Goal: Task Accomplishment & Management: Use online tool/utility

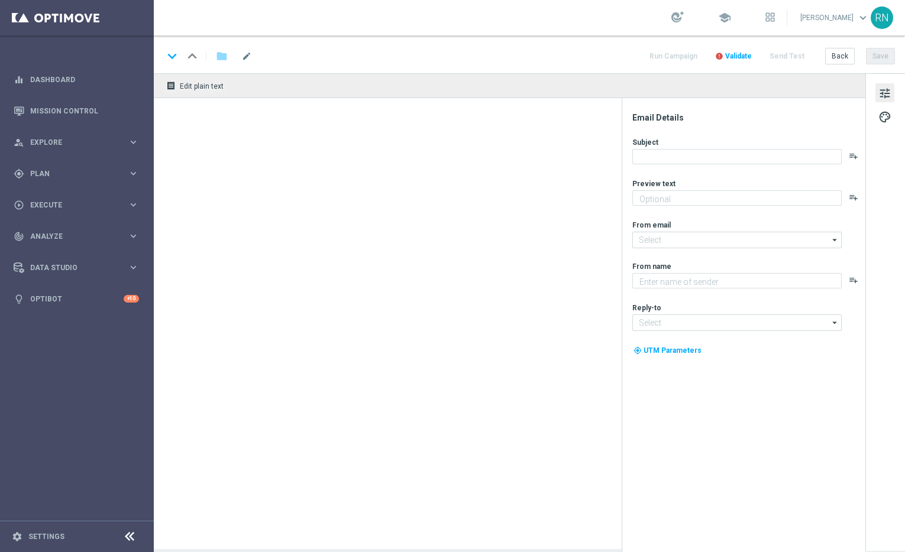
type textarea "Jetzt im Lottoland: Entdecke die besten Novomatic-Spiele"
type textarea "Lottoland"
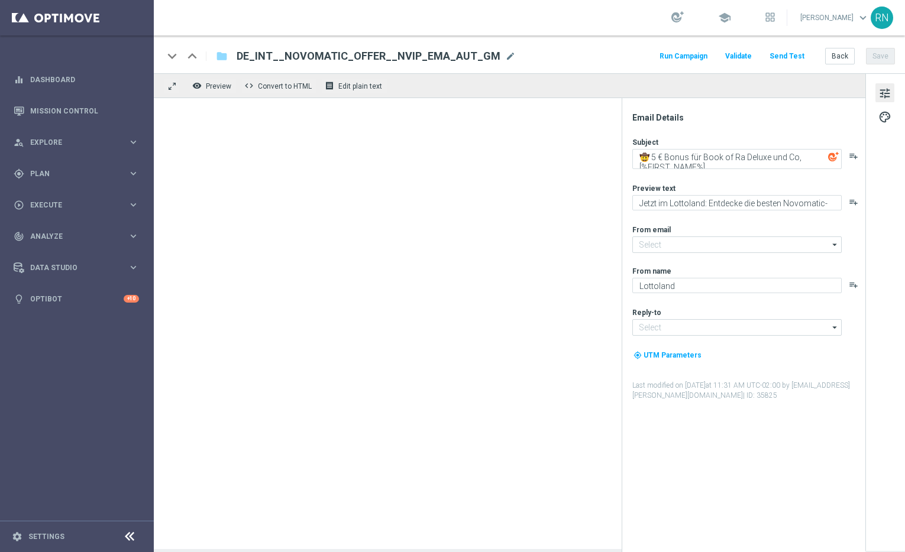
type input "[EMAIL_ADDRESS][DOMAIN_NAME]"
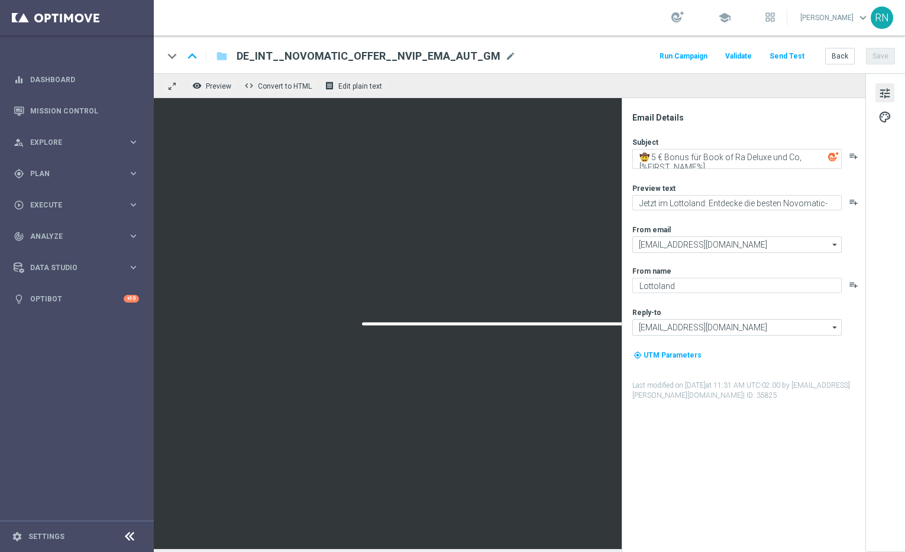
click at [785, 55] on button "Send Test" at bounding box center [787, 57] width 38 height 16
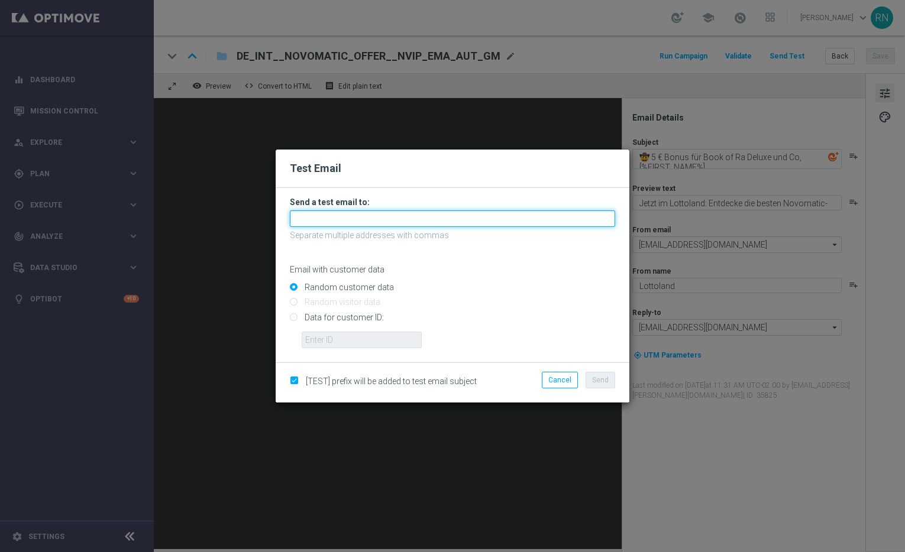
click at [316, 219] on input "text" at bounding box center [452, 219] width 325 height 17
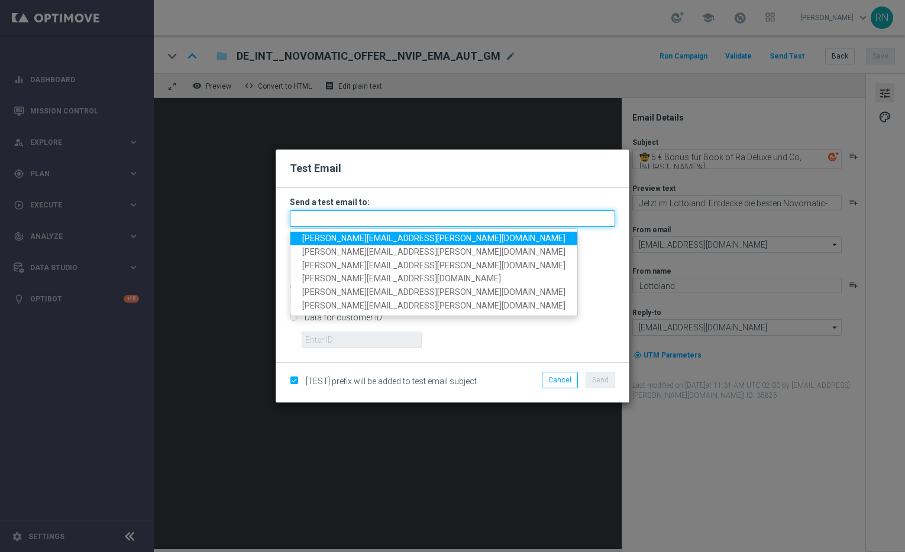
paste input "DE_INT__NOVOMATIC_OFFER__NVIP_EMA_AUT_GM"
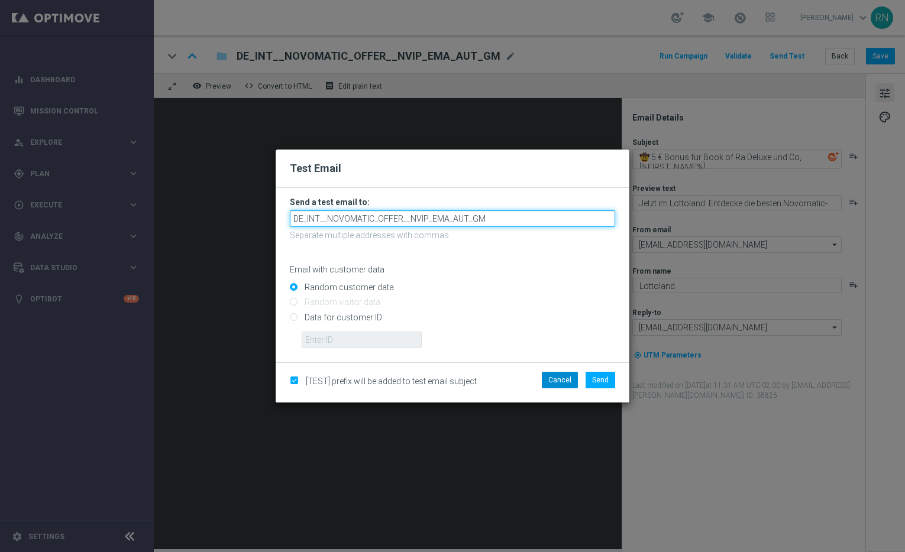
type input "DE_INT__NOVOMATIC_OFFER__NVIP_EMA_AUT_GM"
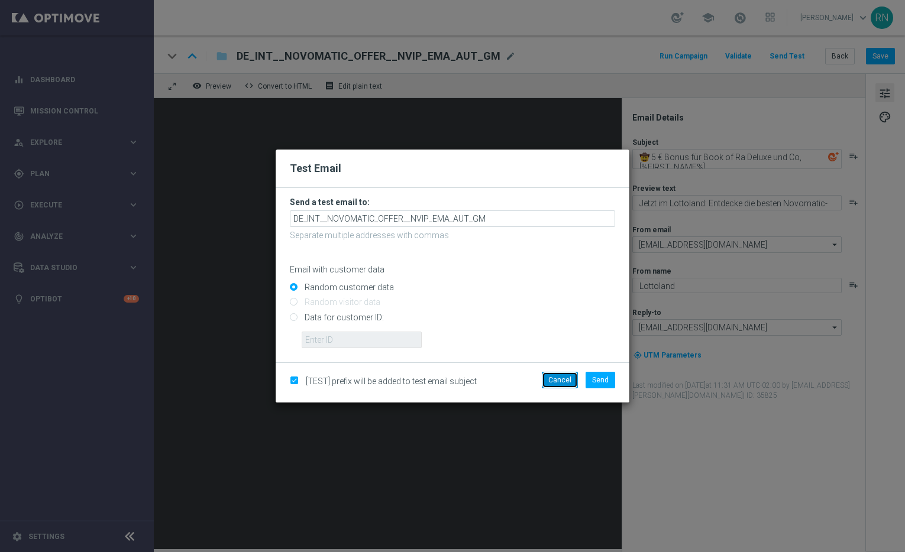
click at [564, 377] on button "Cancel" at bounding box center [560, 380] width 36 height 17
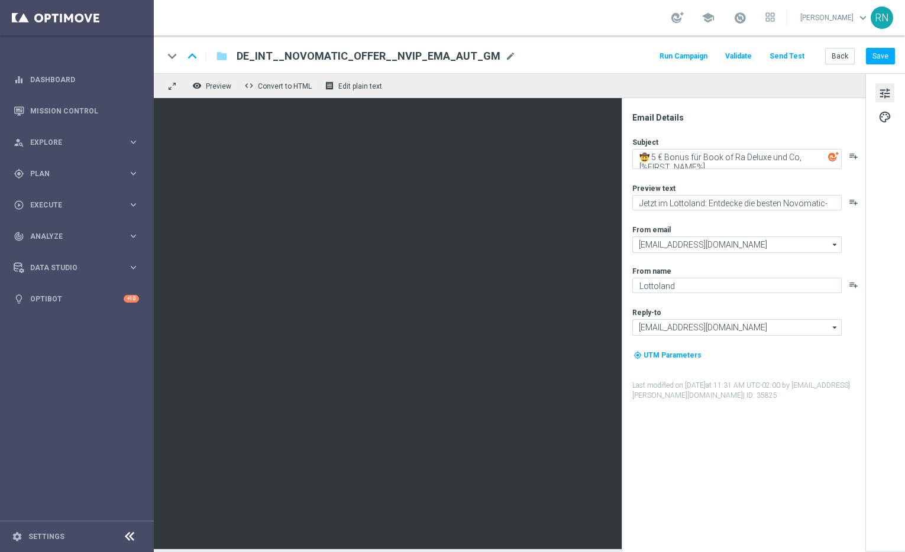
click at [571, 49] on div "keyboard_arrow_down keyboard_arrow_up folder DE_INT__NOVOMATIC_OFFER__NVIP_EMA_…" at bounding box center [529, 56] width 732 height 15
click at [791, 56] on button "Send Test" at bounding box center [787, 57] width 38 height 16
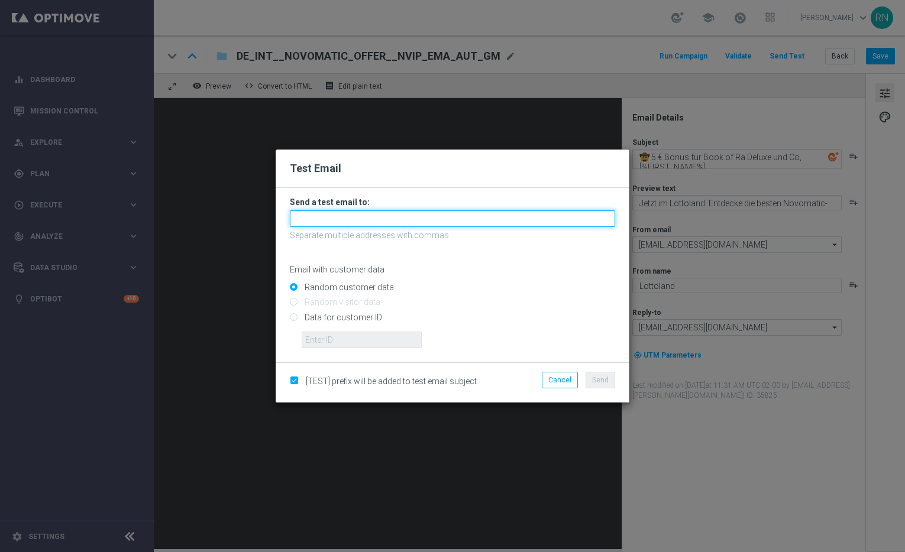
click at [344, 222] on input "text" at bounding box center [452, 219] width 325 height 17
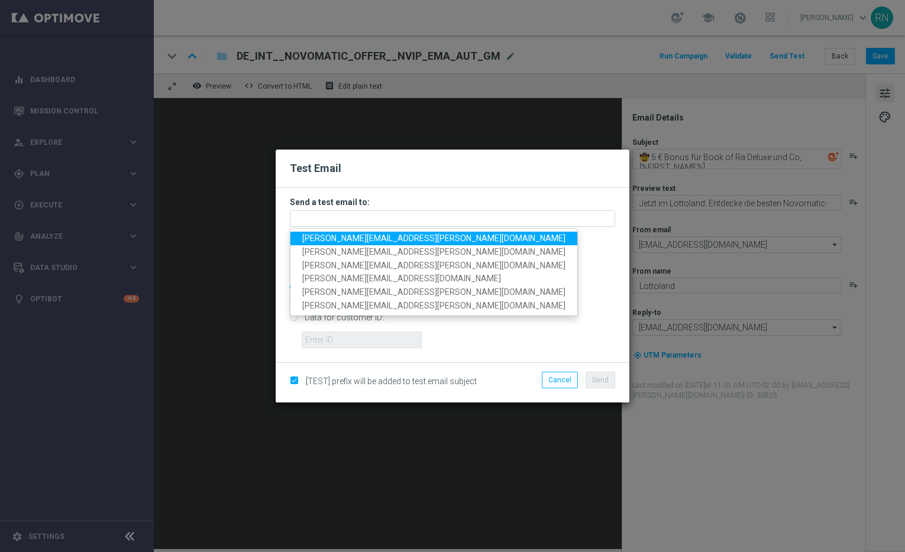
click at [357, 241] on span "[PERSON_NAME][EMAIL_ADDRESS][PERSON_NAME][DOMAIN_NAME]" at bounding box center [433, 238] width 263 height 9
type input "[PERSON_NAME][EMAIL_ADDRESS][PERSON_NAME][DOMAIN_NAME]"
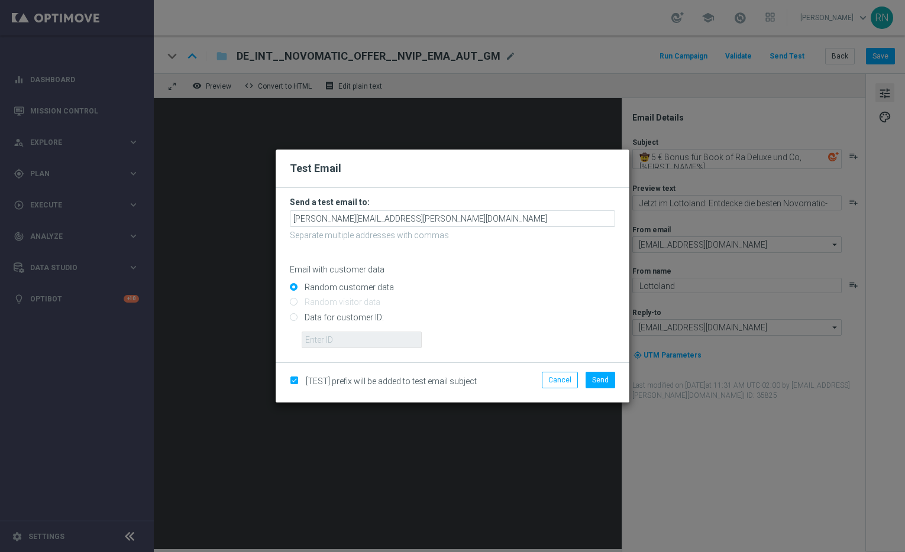
click at [338, 318] on input "Data for customer ID:" at bounding box center [452, 322] width 325 height 17
radio input "true"
click at [355, 344] on input "text" at bounding box center [362, 340] width 120 height 17
paste input "224148152"
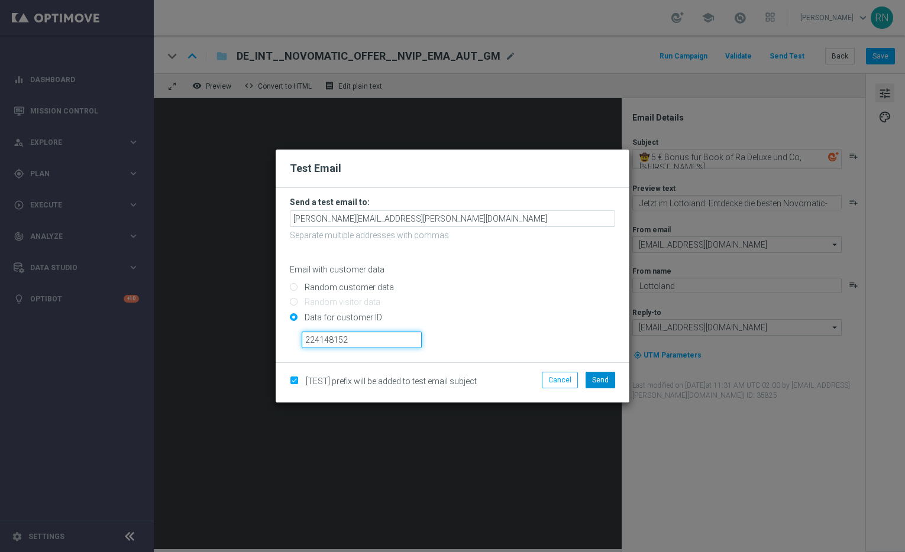
type input "224148152"
click at [602, 380] on span "Send" at bounding box center [600, 380] width 17 height 8
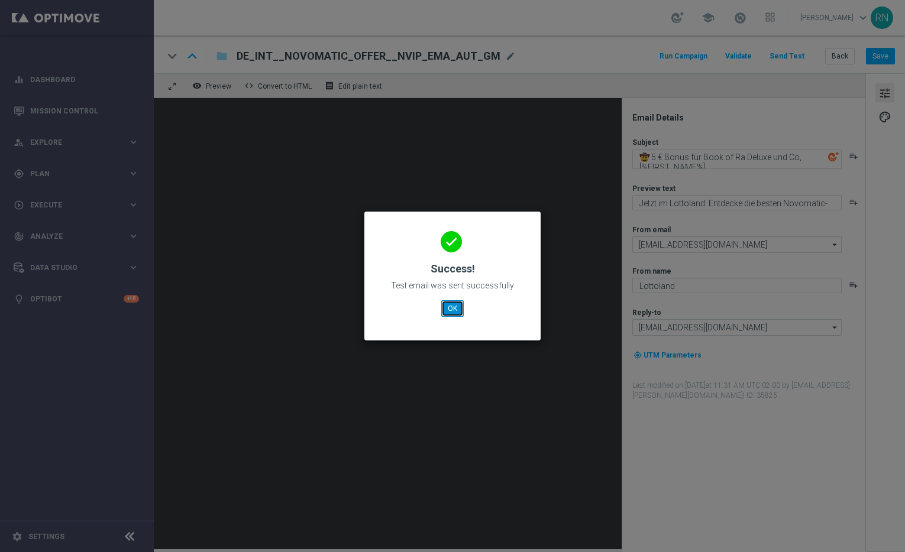
click at [452, 309] on button "OK" at bounding box center [452, 308] width 22 height 17
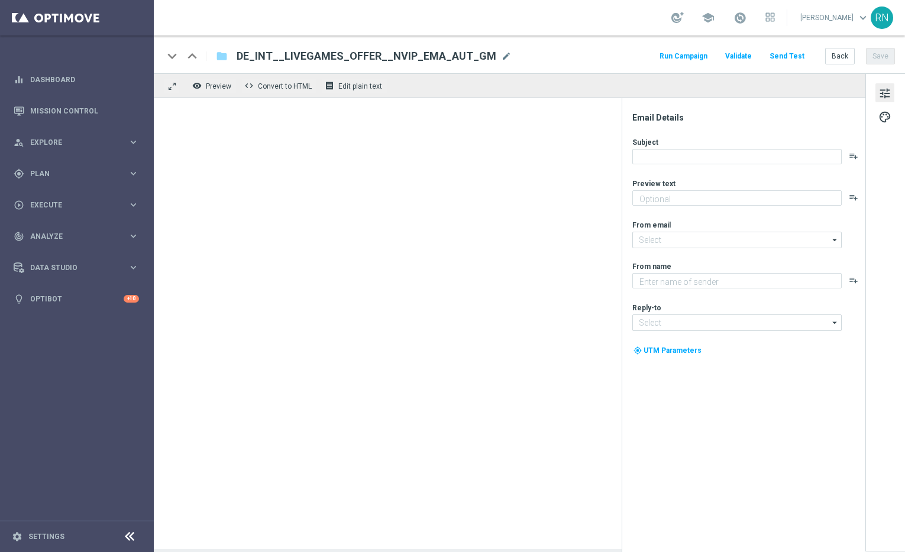
type textarea "Hier spielst du LIVE mit echten Dealern – und echten Gewinnen"
type input "[EMAIL_ADDRESS][DOMAIN_NAME]"
type textarea "Lottoland"
type input "[EMAIL_ADDRESS][DOMAIN_NAME]"
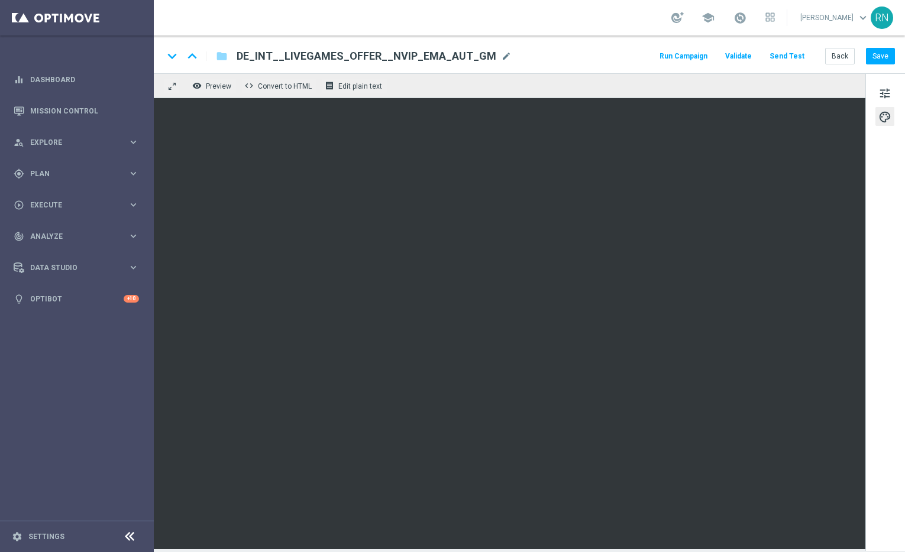
click at [796, 59] on button "Send Test" at bounding box center [787, 57] width 38 height 16
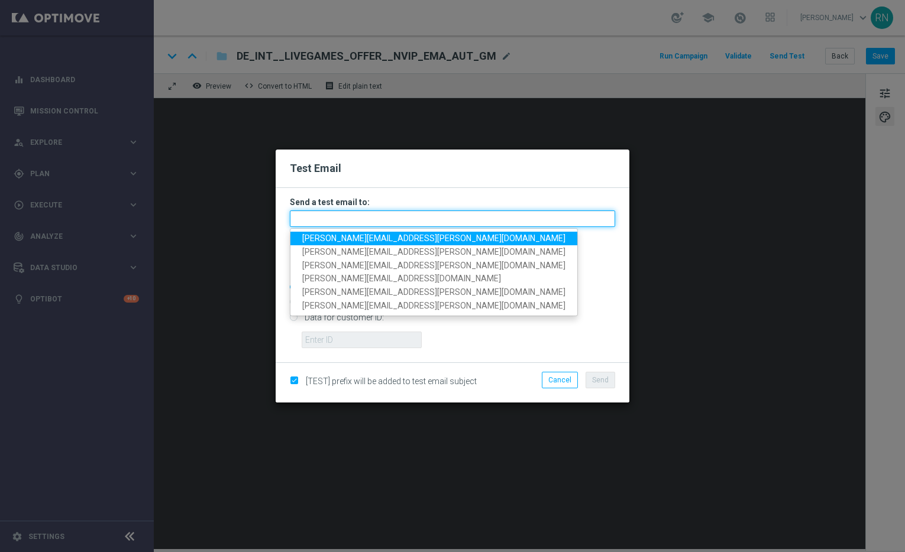
click at [347, 222] on input "text" at bounding box center [452, 219] width 325 height 17
click at [351, 238] on span "[PERSON_NAME][EMAIL_ADDRESS][PERSON_NAME][DOMAIN_NAME]" at bounding box center [433, 238] width 263 height 9
type input "[PERSON_NAME][EMAIL_ADDRESS][PERSON_NAME][DOMAIN_NAME]"
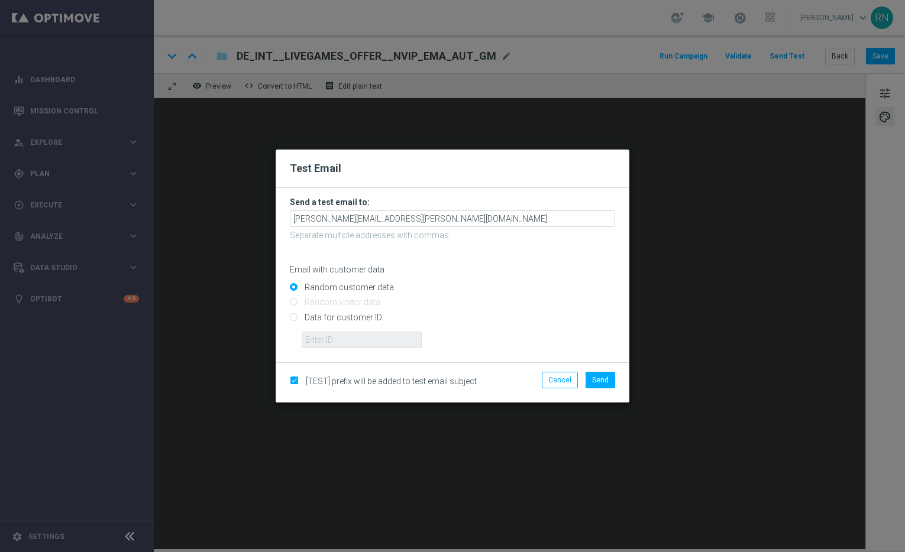
click at [332, 321] on input "Data for customer ID:" at bounding box center [452, 322] width 325 height 17
radio input "true"
click at [363, 337] on input "text" at bounding box center [362, 340] width 120 height 17
paste input "224148152"
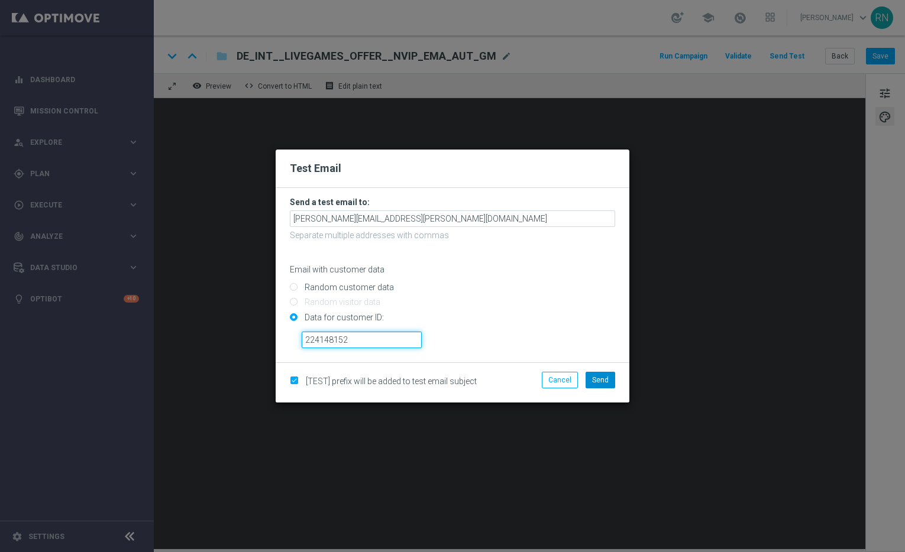
type input "224148152"
click at [609, 380] on button "Send" at bounding box center [601, 380] width 30 height 17
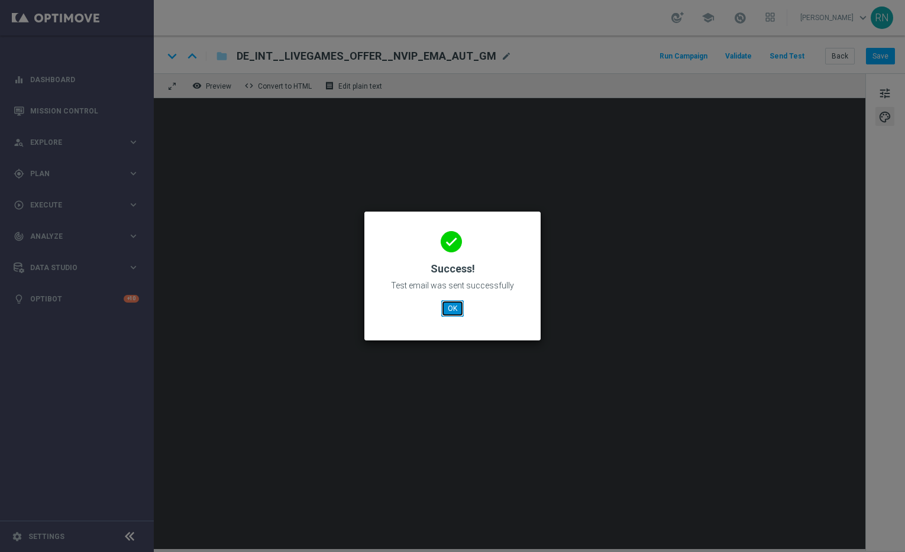
click at [451, 305] on button "OK" at bounding box center [452, 308] width 22 height 17
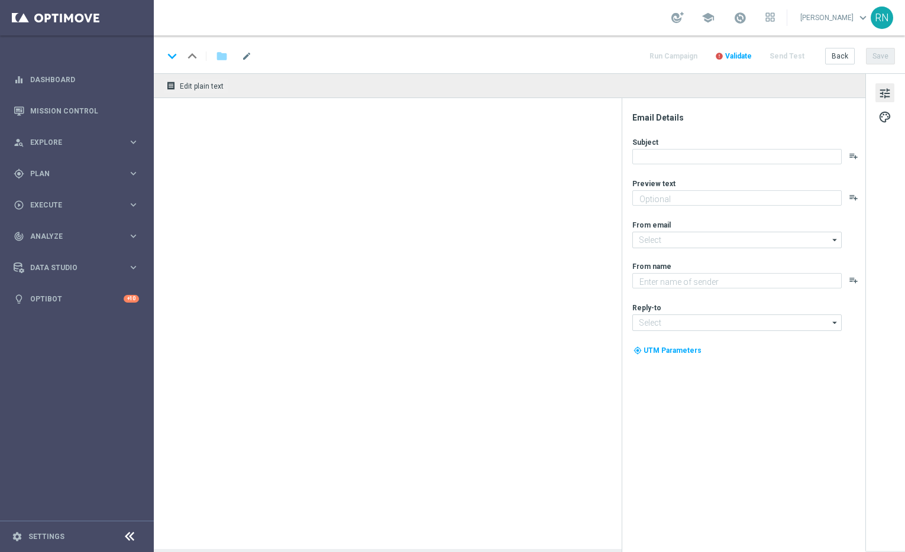
type textarea "Jackpot Overdrive – garantierter Gewinner täglich vor 23:00 Uhr"
type textarea "Lottoland"
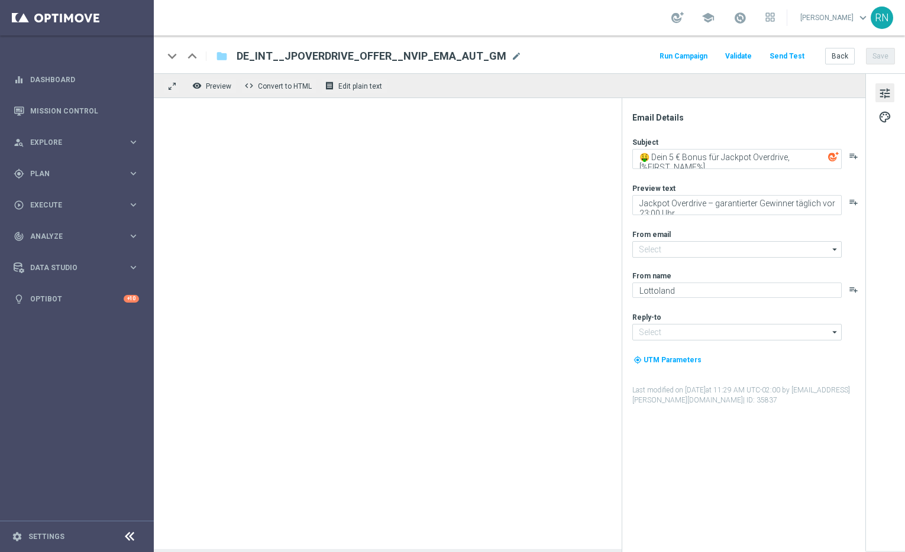
type input "[EMAIL_ADDRESS][DOMAIN_NAME]"
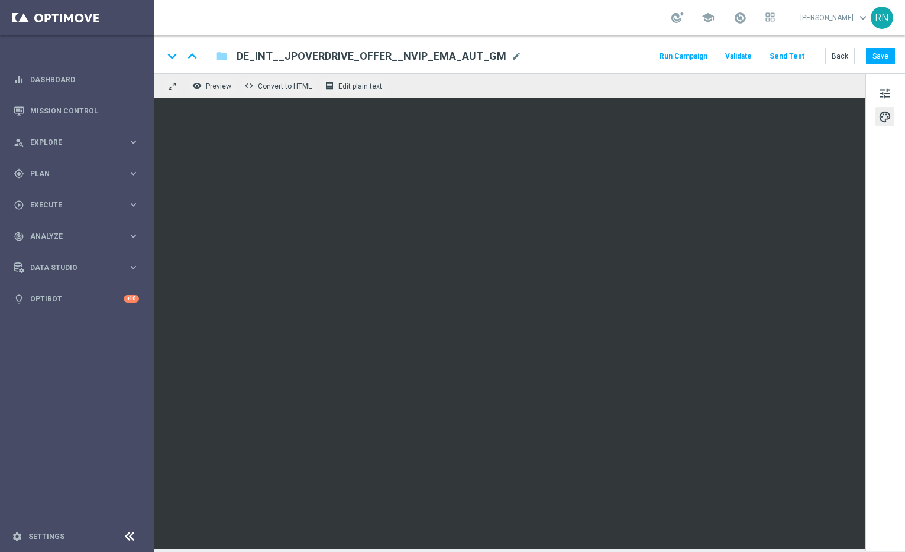
click at [786, 53] on button "Send Test" at bounding box center [787, 57] width 38 height 16
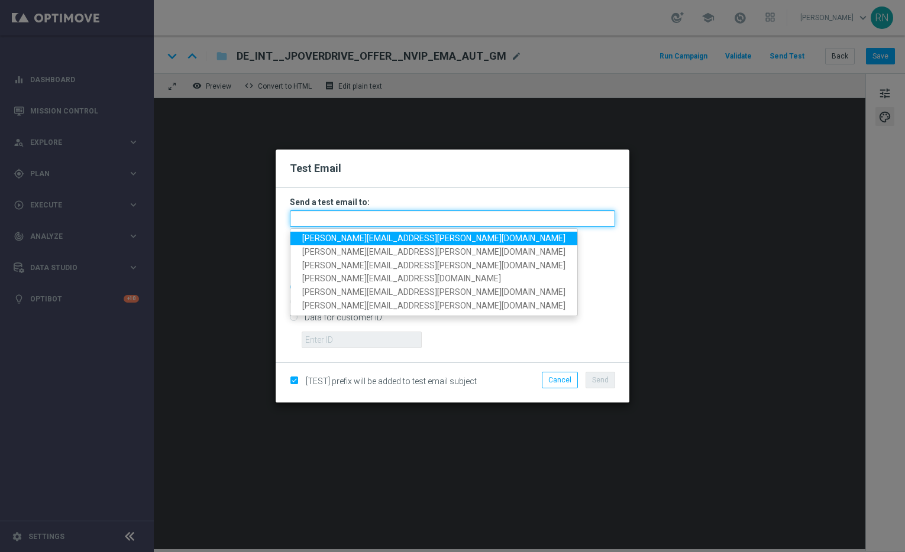
click at [357, 220] on input "text" at bounding box center [452, 219] width 325 height 17
click at [368, 238] on span "[PERSON_NAME][EMAIL_ADDRESS][PERSON_NAME][DOMAIN_NAME]" at bounding box center [433, 238] width 263 height 9
type input "[PERSON_NAME][EMAIL_ADDRESS][PERSON_NAME][DOMAIN_NAME]"
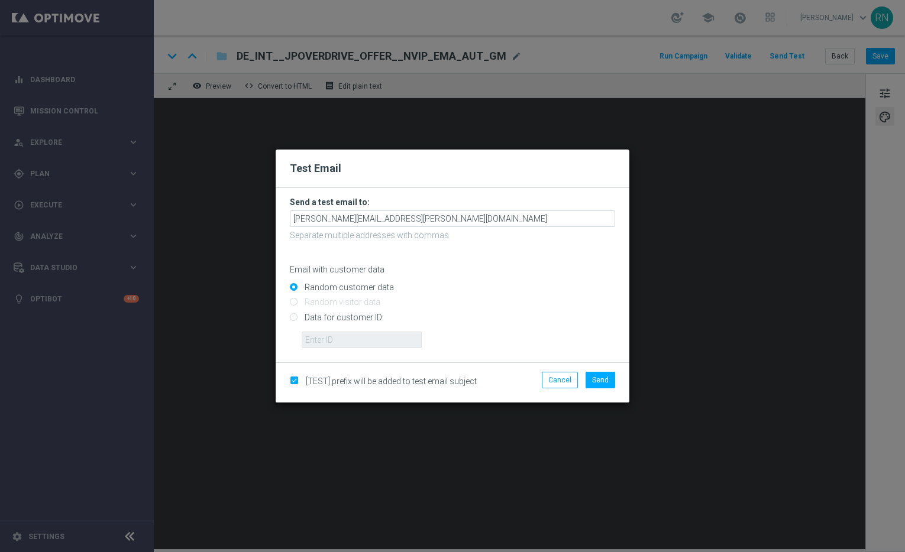
click at [345, 316] on input "Data for customer ID:" at bounding box center [452, 322] width 325 height 17
radio input "true"
click at [361, 340] on input "text" at bounding box center [362, 340] width 120 height 17
paste input "224148152"
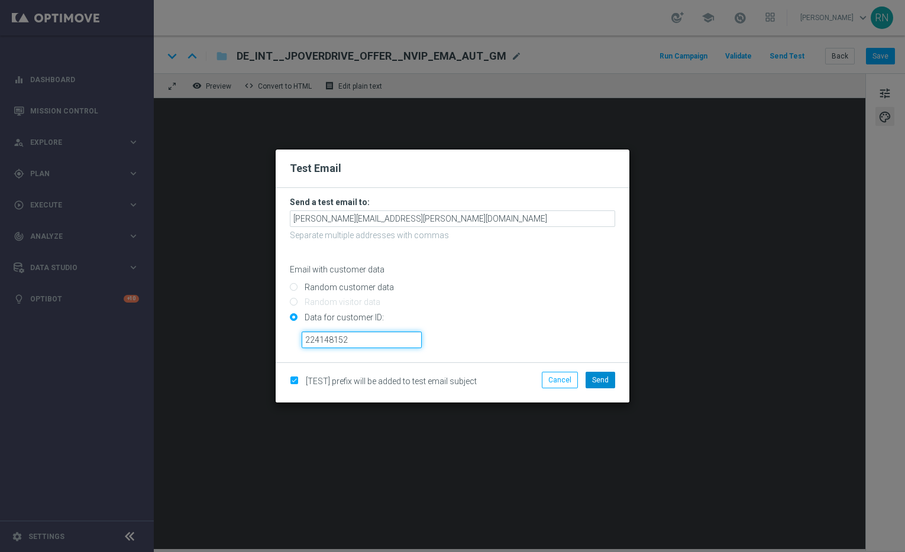
type input "224148152"
click at [607, 380] on span "Send" at bounding box center [600, 380] width 17 height 8
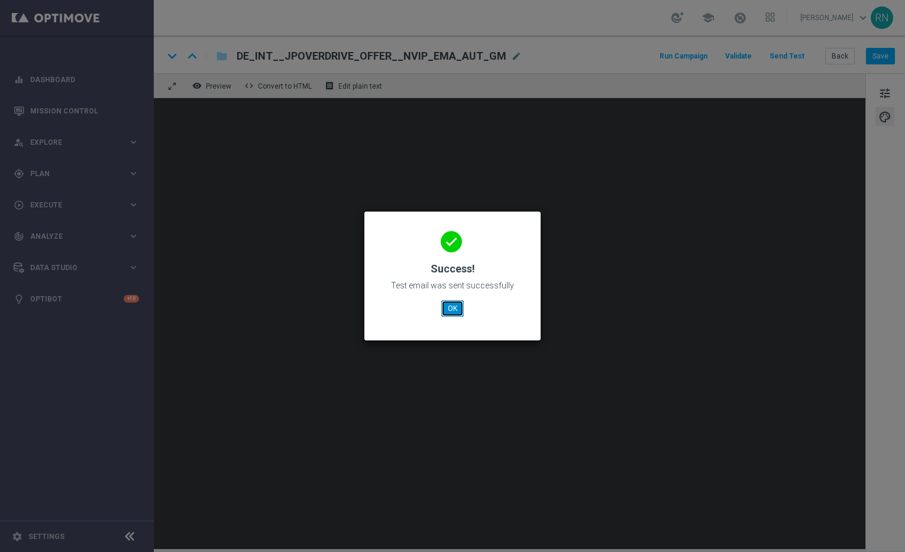
click at [453, 312] on button "OK" at bounding box center [452, 308] width 22 height 17
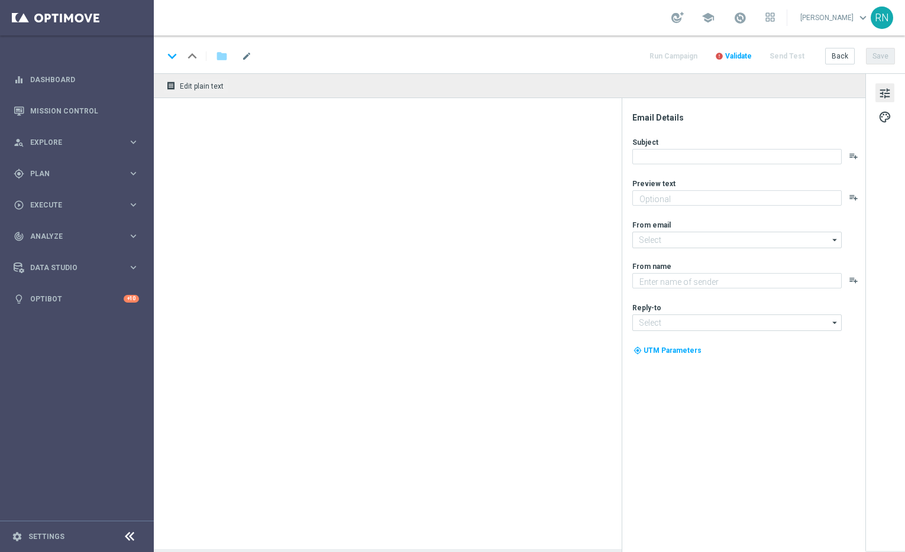
type textarea "Entdecke die neuesten Crash Games im Lottoland"
type textarea "Lottoland"
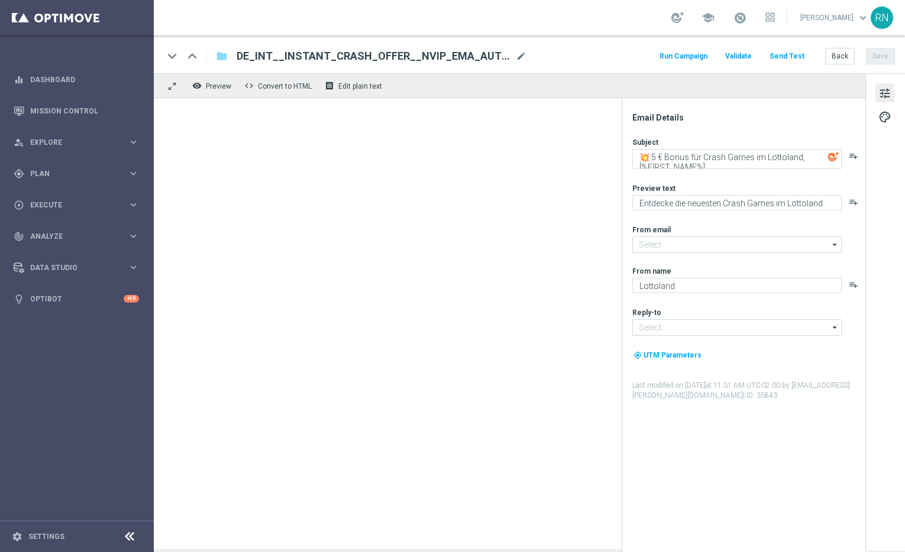
type input "[EMAIL_ADDRESS][DOMAIN_NAME]"
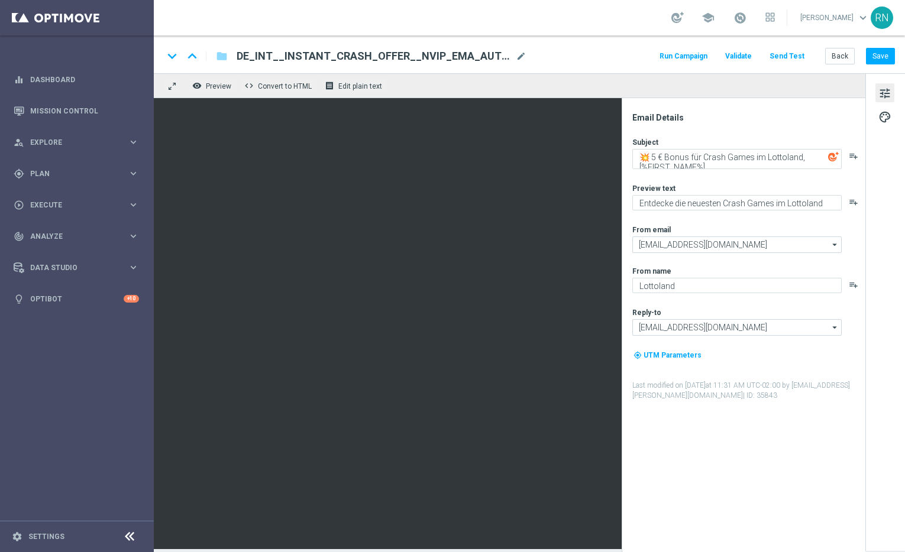
click at [790, 50] on button "Send Test" at bounding box center [787, 57] width 38 height 16
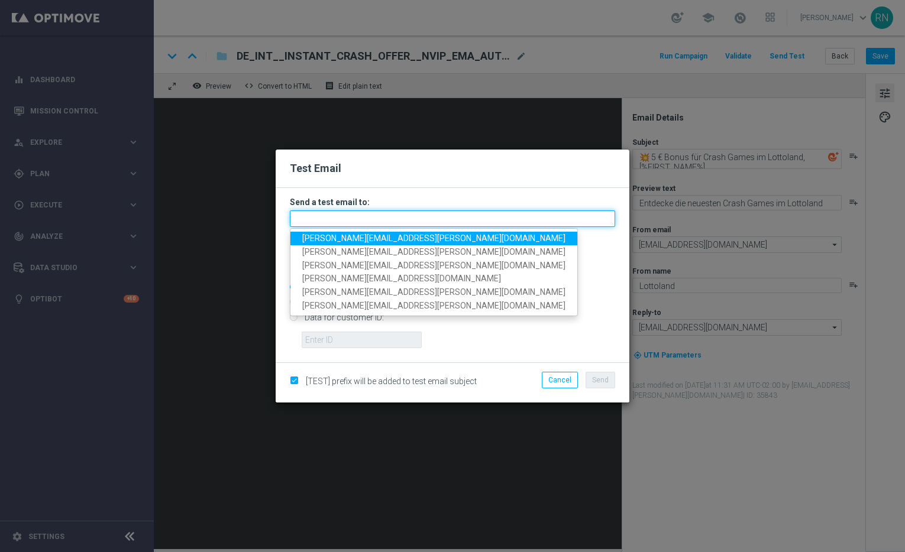
click at [346, 218] on input "text" at bounding box center [452, 219] width 325 height 17
click at [367, 239] on span "[PERSON_NAME][EMAIL_ADDRESS][PERSON_NAME][DOMAIN_NAME]" at bounding box center [433, 238] width 263 height 9
type input "[PERSON_NAME][EMAIL_ADDRESS][PERSON_NAME][DOMAIN_NAME]"
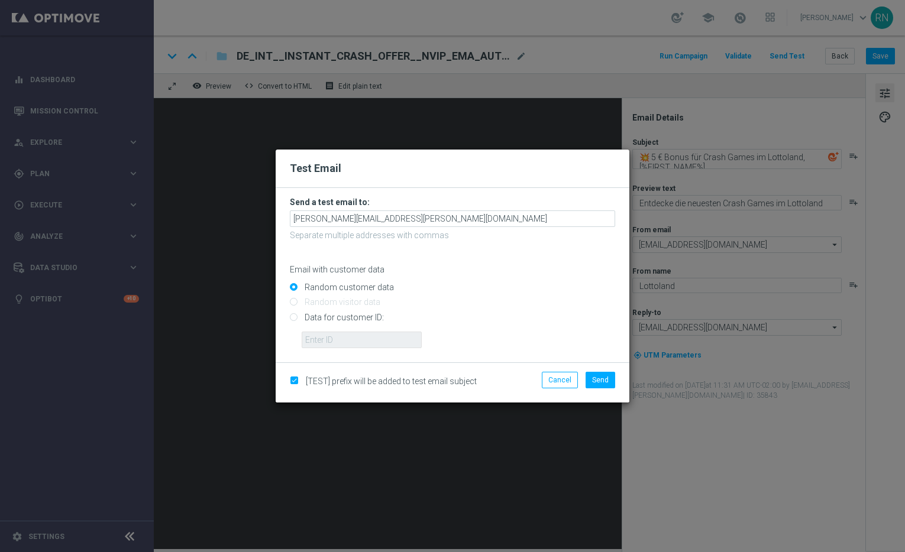
click at [339, 317] on input "Data for customer ID:" at bounding box center [452, 322] width 325 height 17
radio input "true"
click at [358, 338] on input "text" at bounding box center [362, 340] width 120 height 17
paste input "224148152"
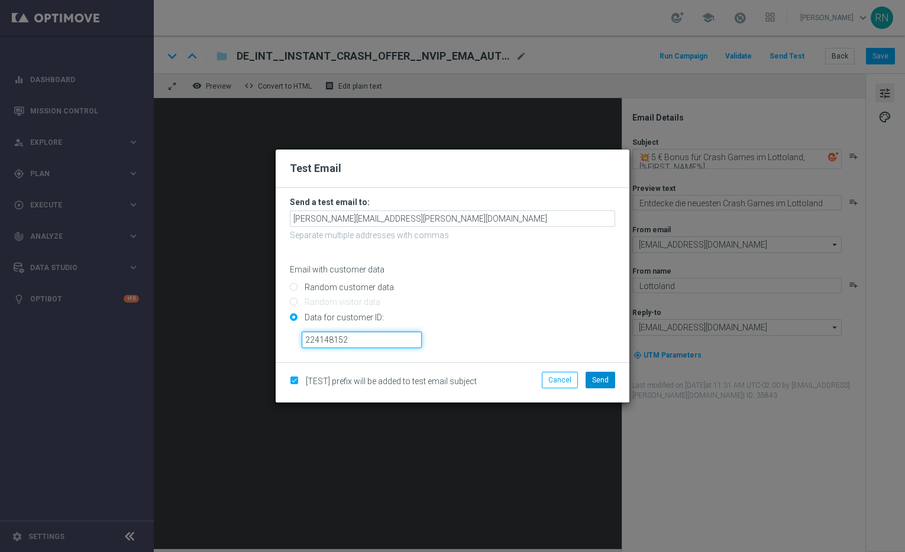
type input "224148152"
click at [598, 382] on span "Send" at bounding box center [600, 380] width 17 height 8
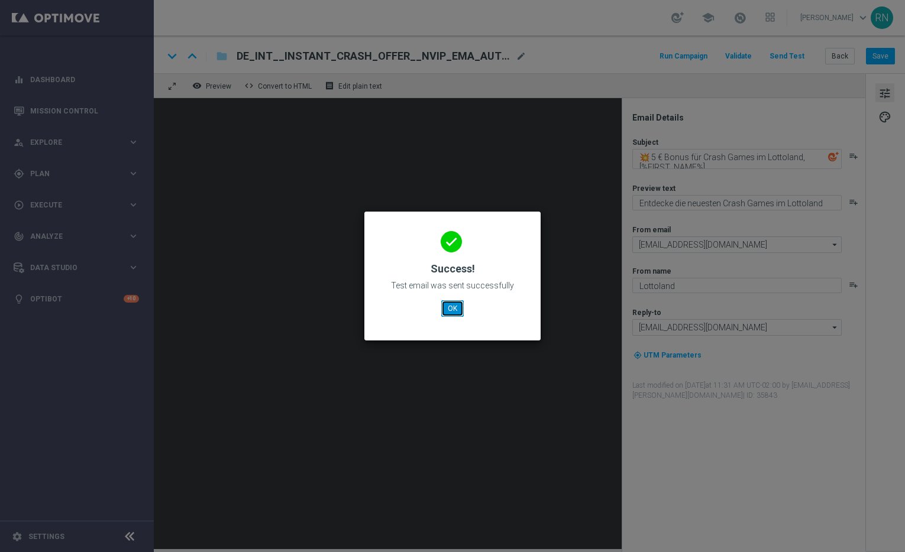
click at [460, 307] on button "OK" at bounding box center [452, 308] width 22 height 17
